Goal: Task Accomplishment & Management: Manage account settings

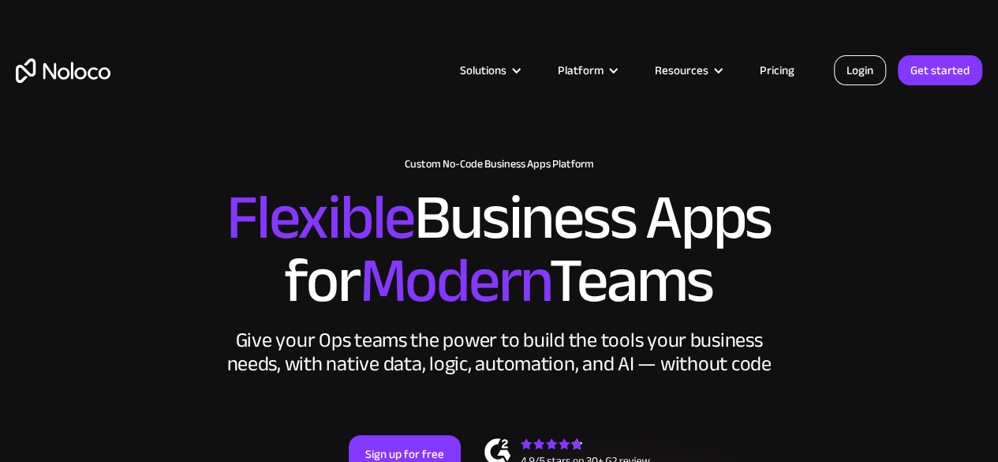
click at [860, 72] on link "Login" at bounding box center [860, 70] width 52 height 30
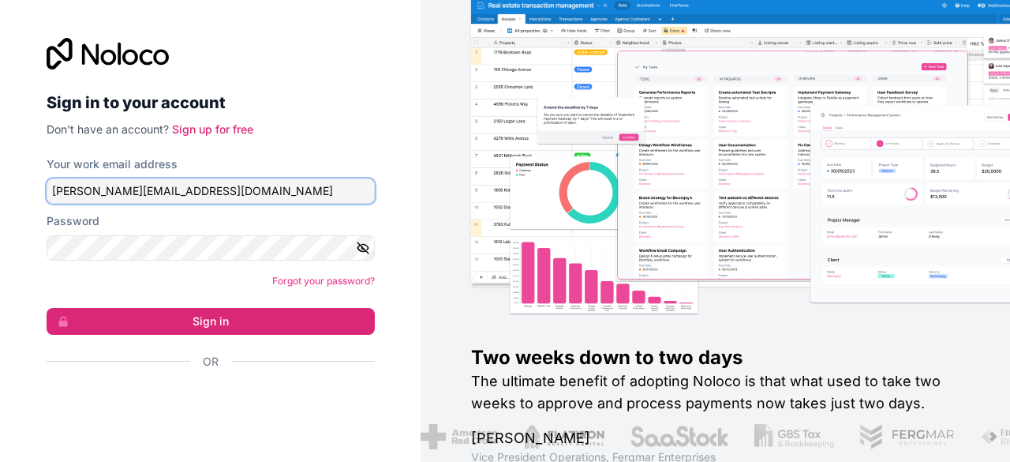
drag, startPoint x: 84, startPoint y: 192, endPoint x: 37, endPoint y: 197, distance: 46.8
click at [37, 197] on div "Sign in to your account Don't have an account? Sign up for free Your work email…" at bounding box center [211, 231] width 354 height 437
type input "[PERSON_NAME][EMAIL_ADDRESS][DOMAIN_NAME]"
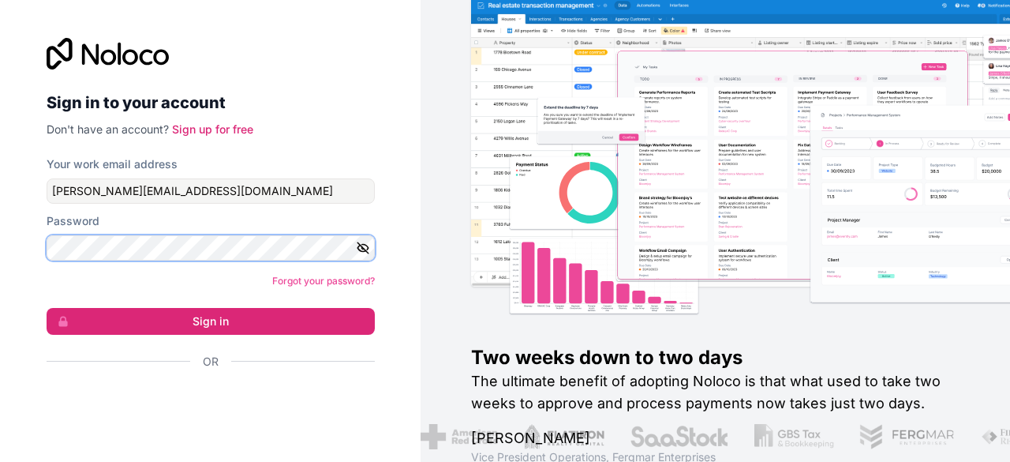
click at [32, 255] on div "Sign in to your account Don't have an account? Sign up for free Your work email…" at bounding box center [210, 231] width 421 height 462
